Goal: Information Seeking & Learning: Learn about a topic

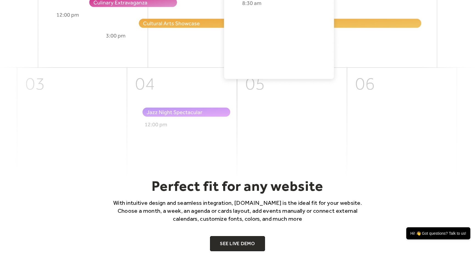
scroll to position [247, 0]
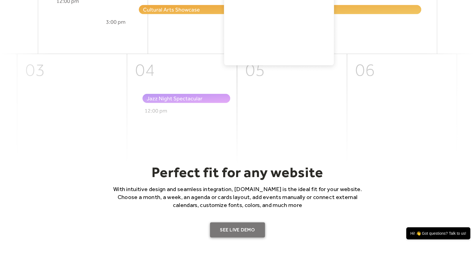
click at [239, 233] on link "SEE LIVE DEMO" at bounding box center [237, 230] width 55 height 15
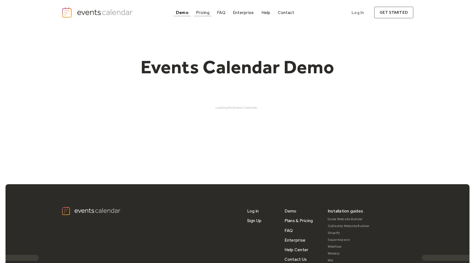
click at [201, 12] on div "Pricing" at bounding box center [202, 12] width 13 height 3
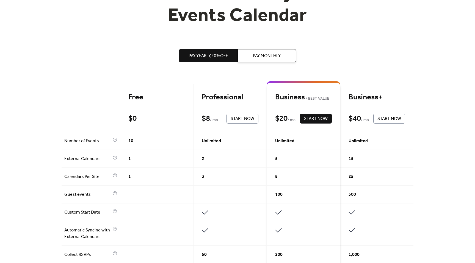
scroll to position [36, 0]
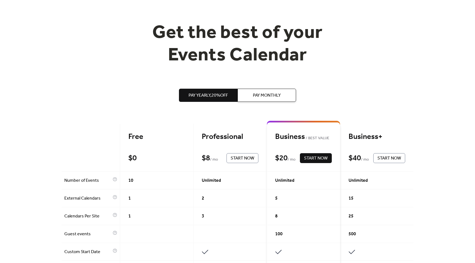
click at [356, 64] on div "Get the best of your Events Calendar" at bounding box center [238, 44] width 352 height 45
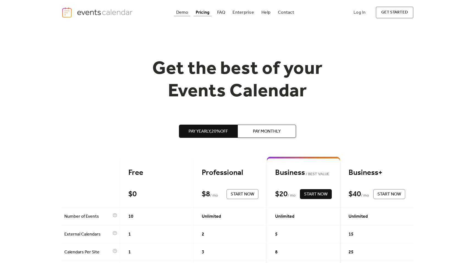
click at [181, 13] on div "Demo" at bounding box center [182, 12] width 12 height 3
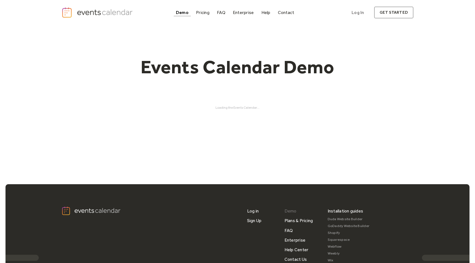
click at [288, 211] on link "Demo" at bounding box center [290, 211] width 12 height 10
